Goal: Find specific fact

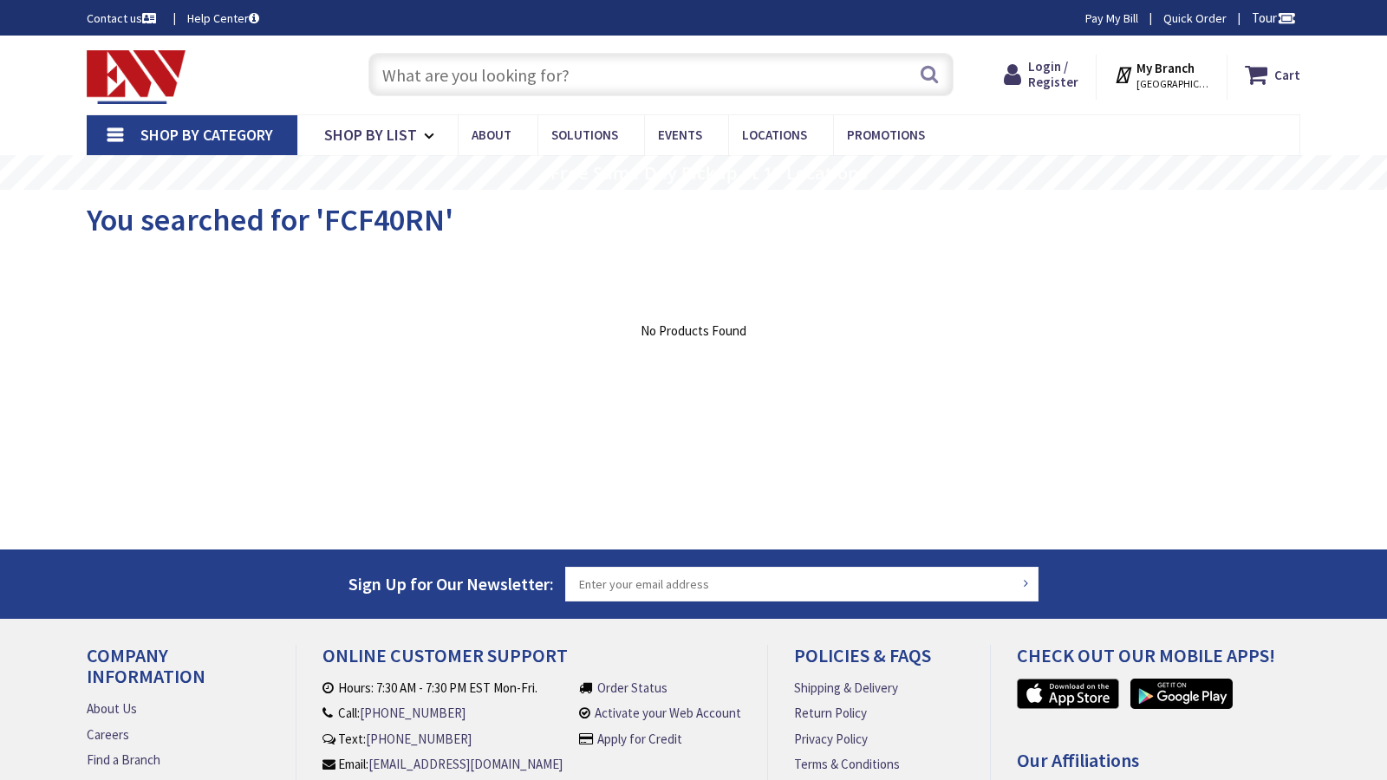
type input "N 15th St, Phoenix, AZ 85020, USA"
